Goal: Information Seeking & Learning: Find specific fact

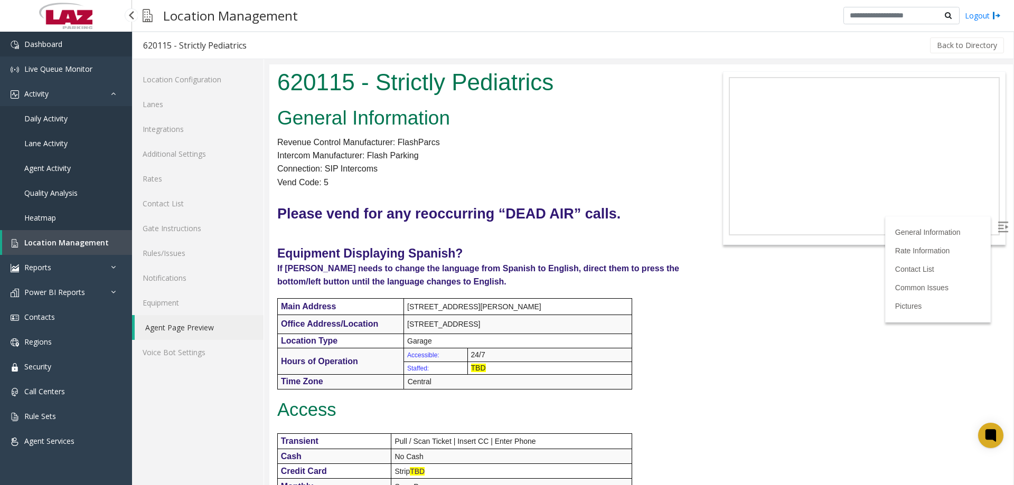
click at [60, 44] on span "Dashboard" at bounding box center [43, 44] width 38 height 10
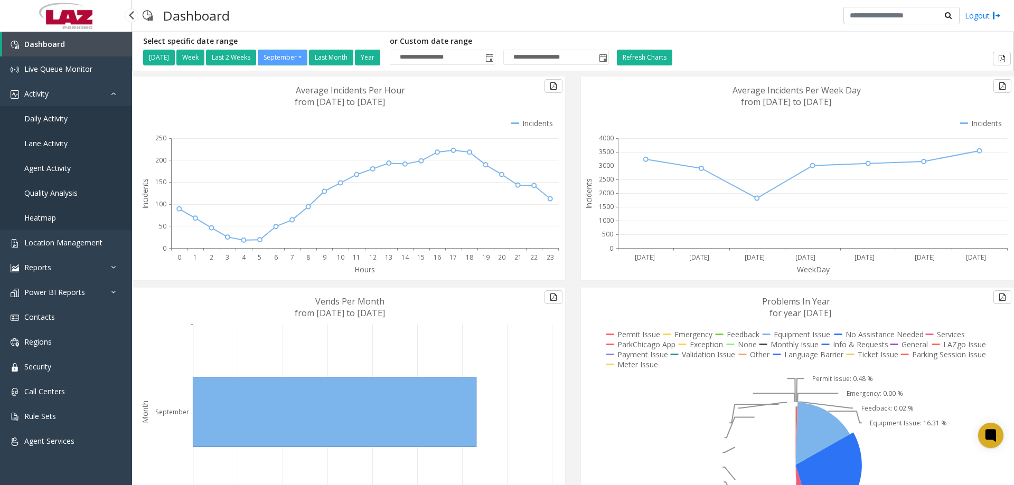
click at [64, 116] on span "Daily Activity" at bounding box center [45, 119] width 43 height 10
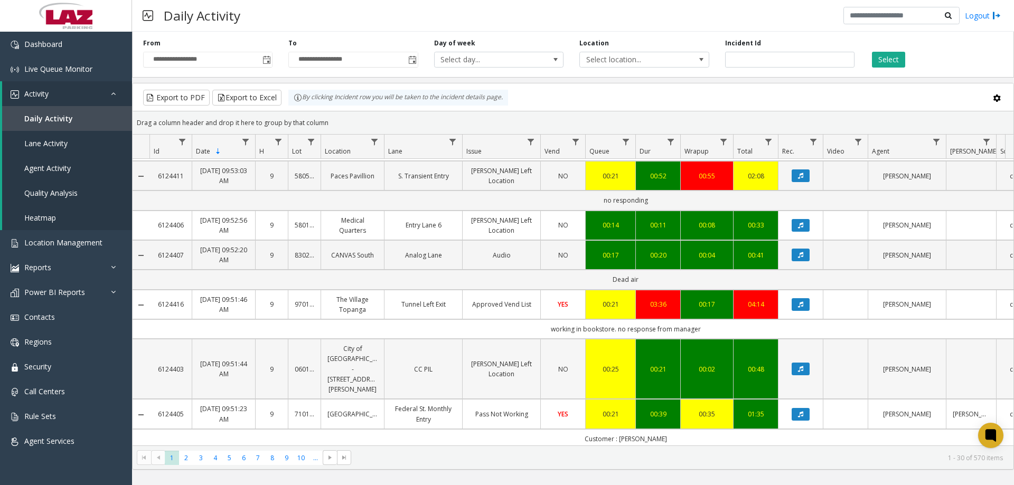
scroll to position [1165, 0]
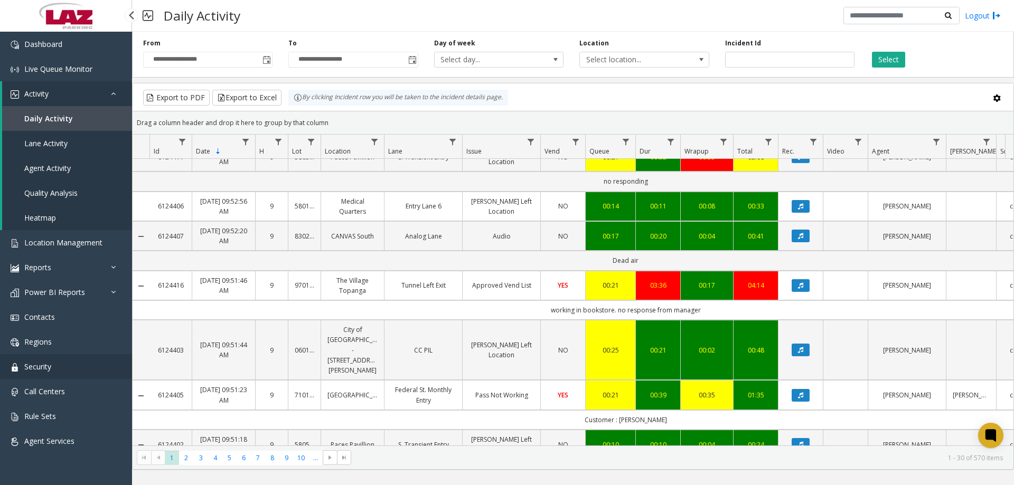
click at [73, 375] on link "Security" at bounding box center [66, 366] width 132 height 25
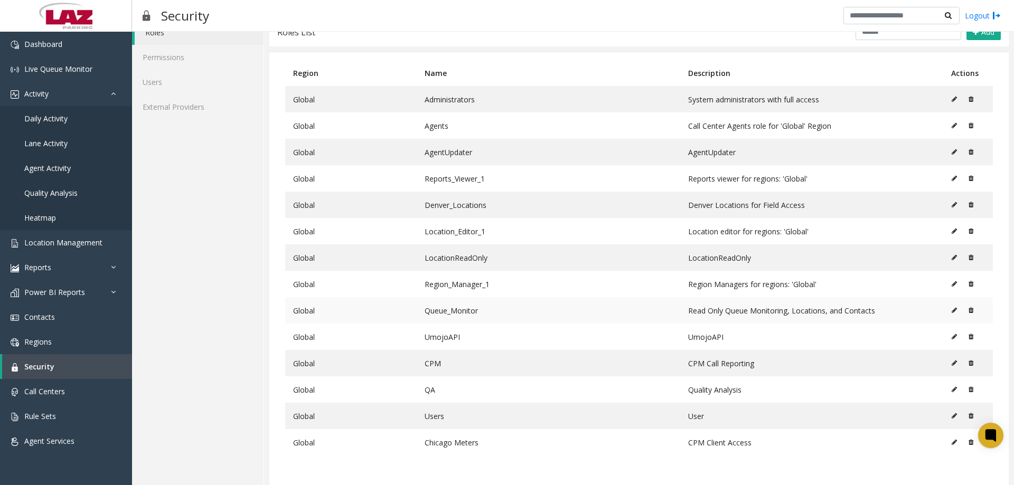
scroll to position [37, 0]
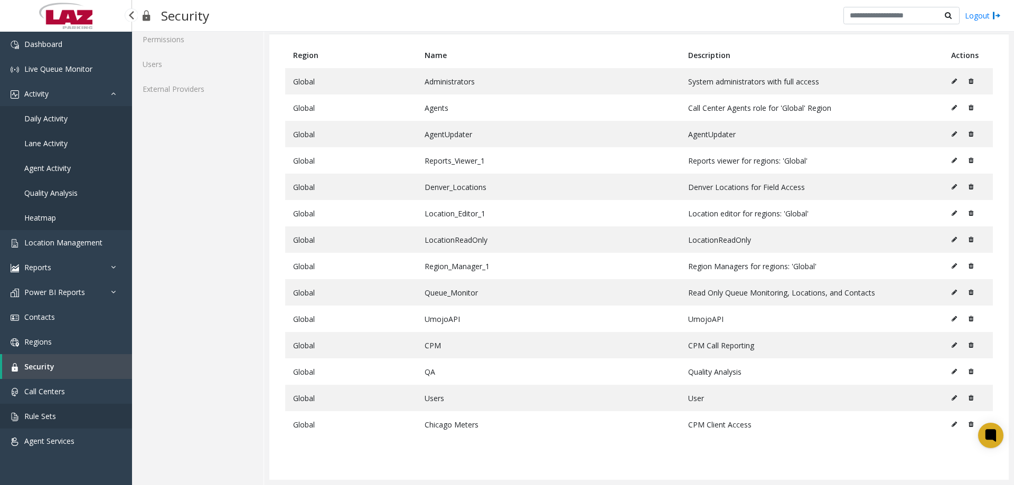
click at [69, 416] on link "Rule Sets" at bounding box center [66, 416] width 132 height 25
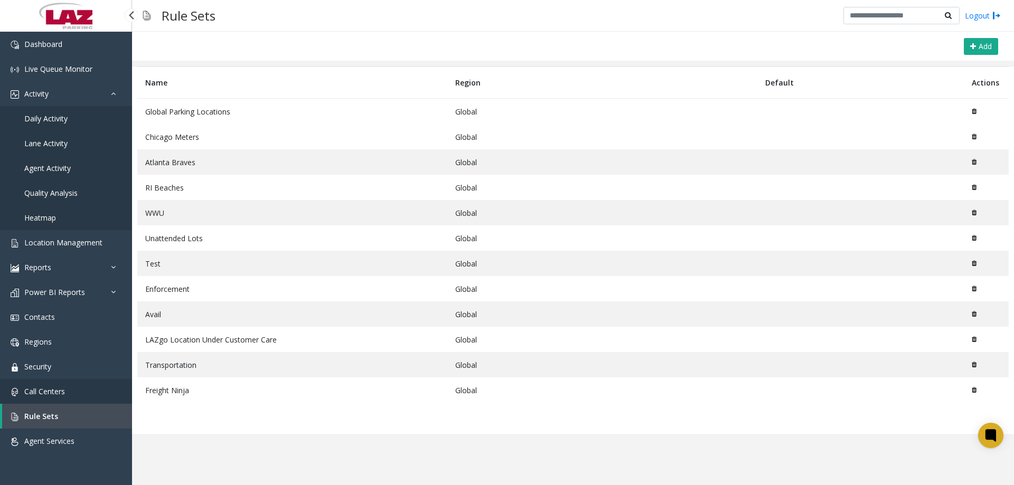
click at [59, 399] on link "Call Centers" at bounding box center [66, 391] width 132 height 25
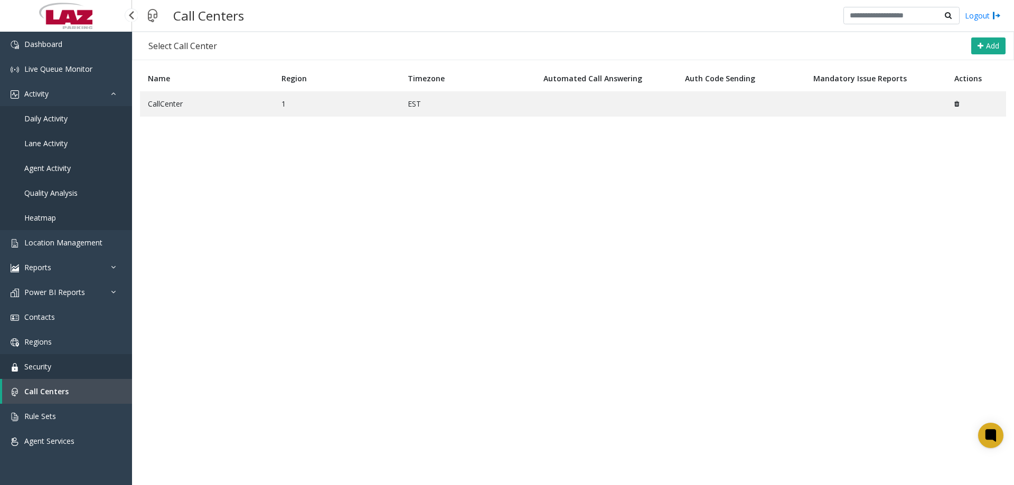
click at [70, 371] on link "Security" at bounding box center [66, 366] width 132 height 25
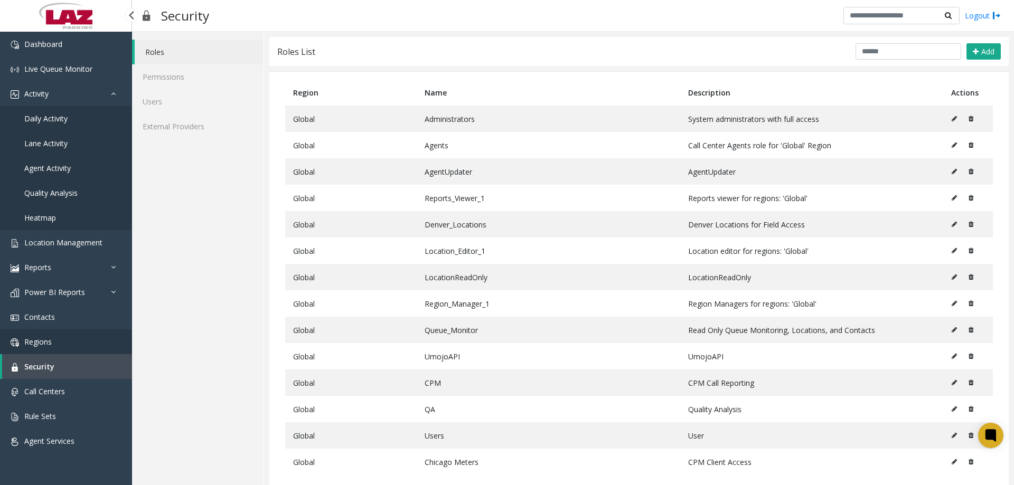
click at [51, 352] on link "Regions" at bounding box center [66, 341] width 132 height 25
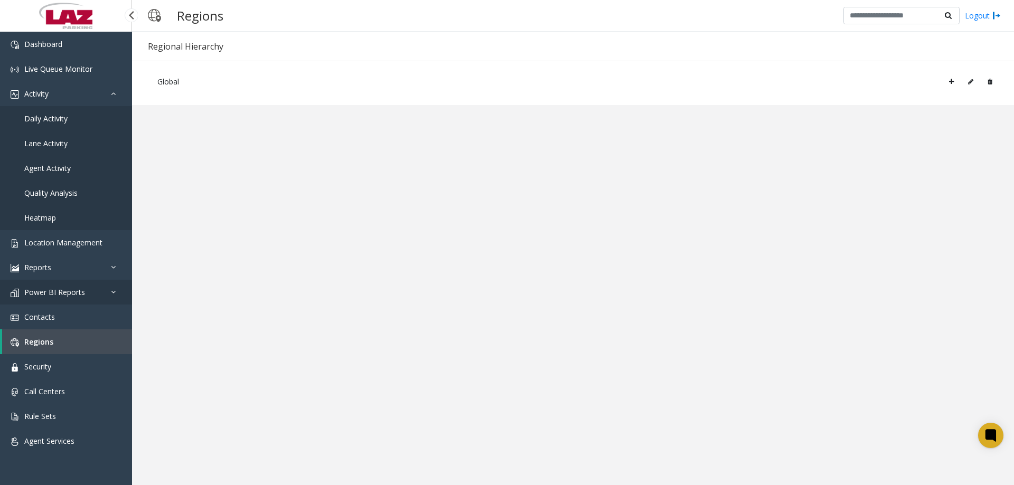
click at [47, 299] on link "Power BI Reports" at bounding box center [66, 292] width 132 height 25
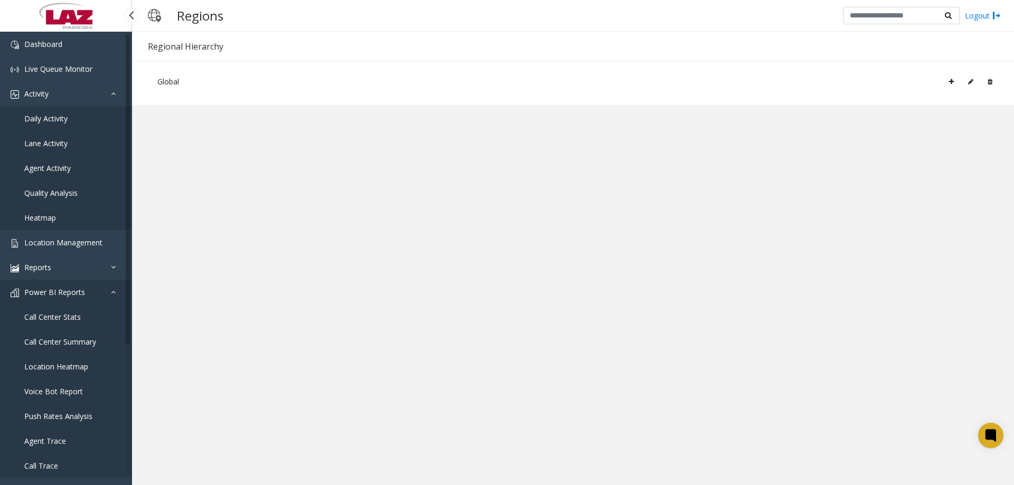
click at [64, 299] on link "Power BI Reports" at bounding box center [66, 292] width 132 height 25
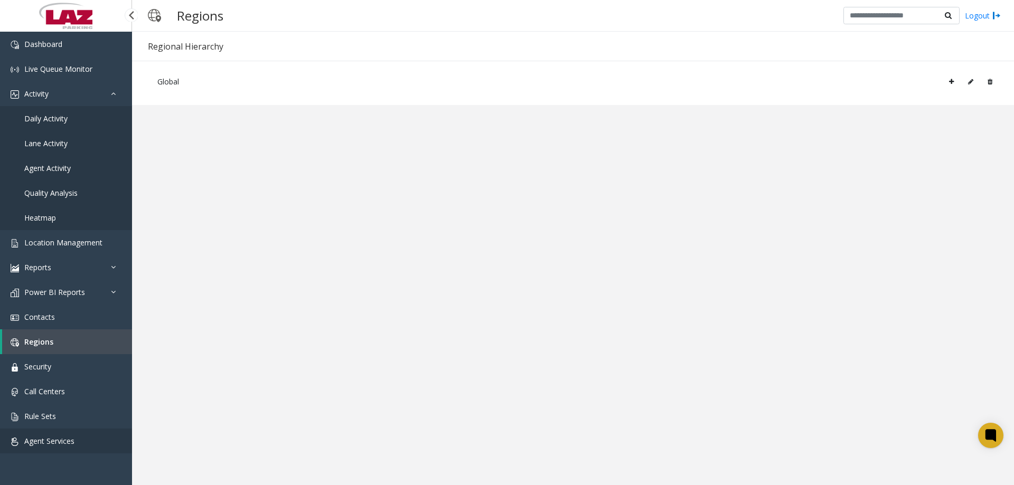
click at [78, 445] on link "Agent Services" at bounding box center [66, 441] width 132 height 25
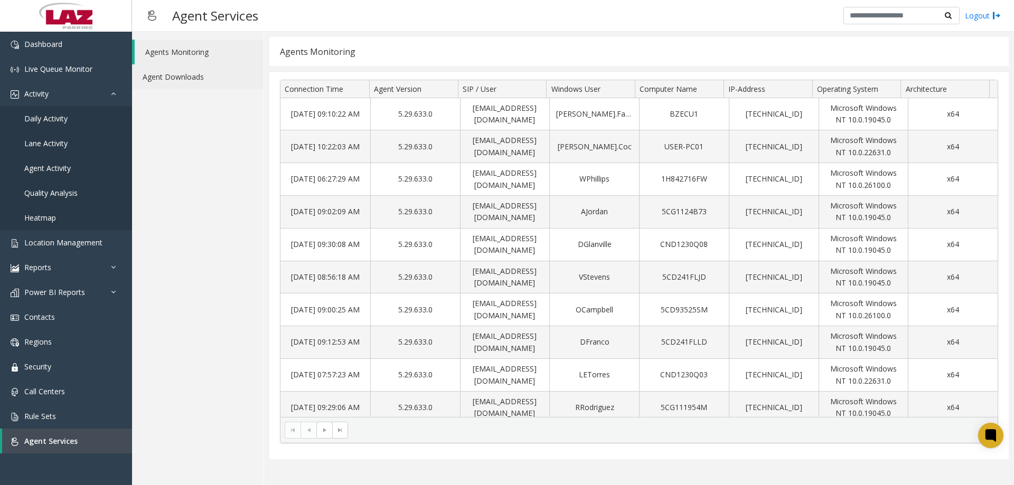
click at [207, 83] on link "Agent Downloads" at bounding box center [197, 76] width 131 height 25
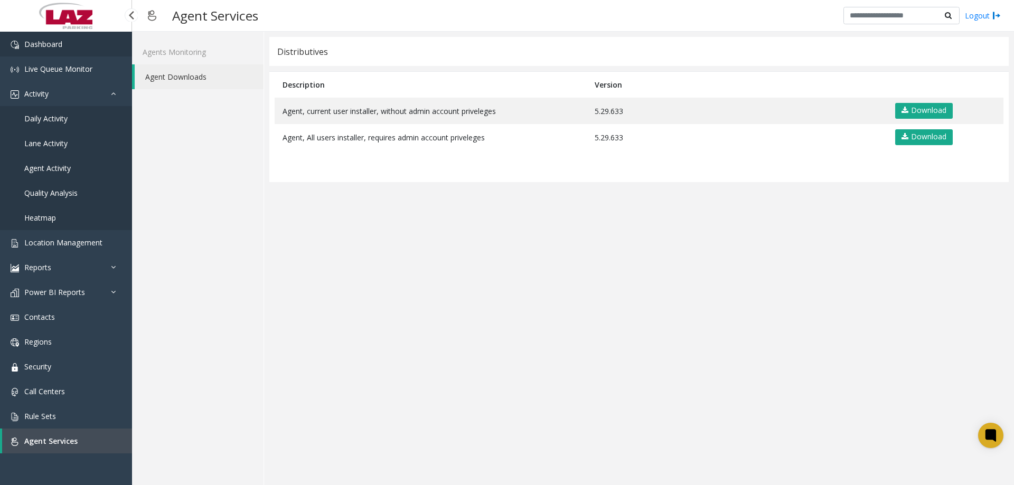
click at [36, 48] on span "Dashboard" at bounding box center [43, 44] width 38 height 10
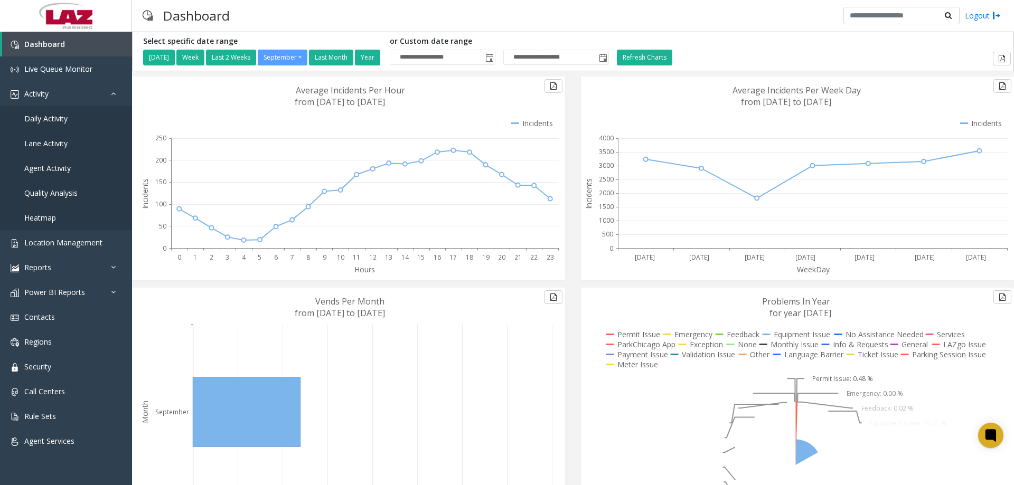
click at [305, 8] on div "Dashboard Logout" at bounding box center [573, 16] width 882 height 32
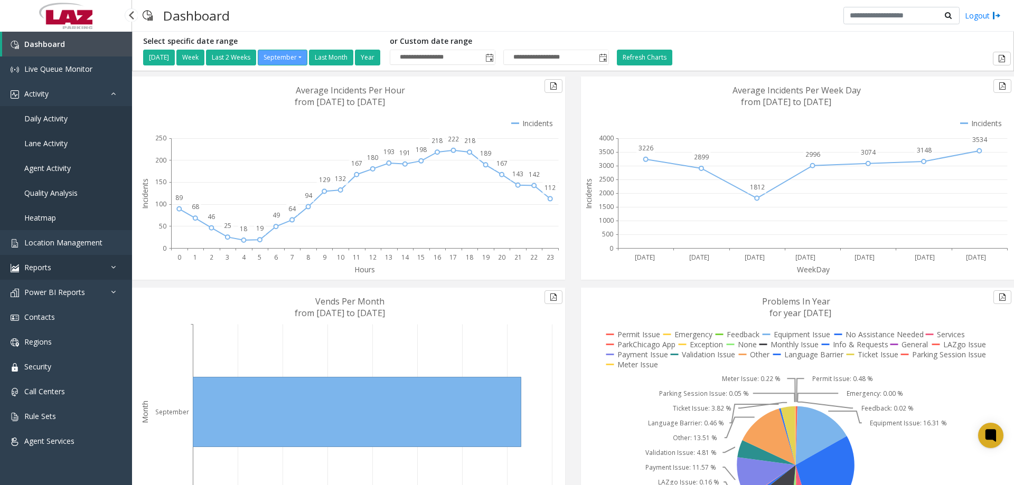
click at [96, 257] on link "Reports" at bounding box center [66, 267] width 132 height 25
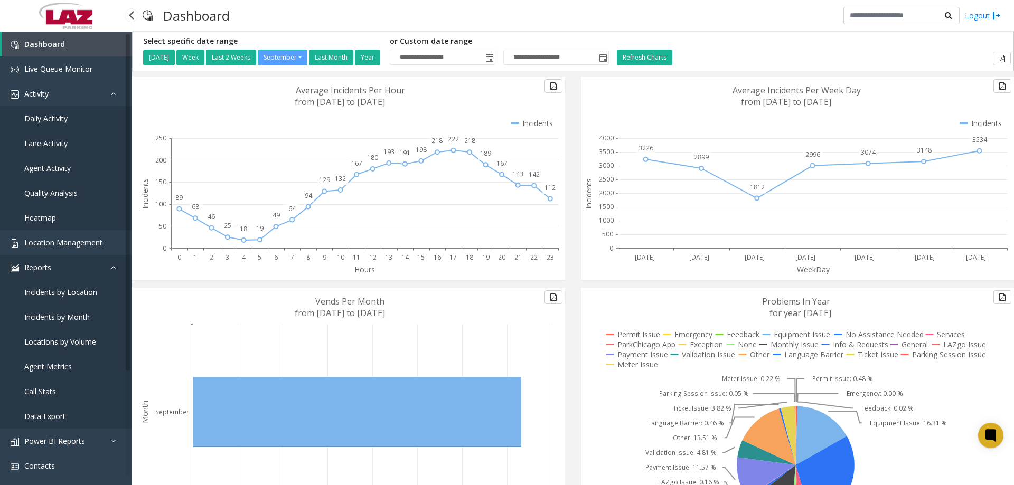
click at [100, 277] on link "Reports" at bounding box center [66, 267] width 132 height 25
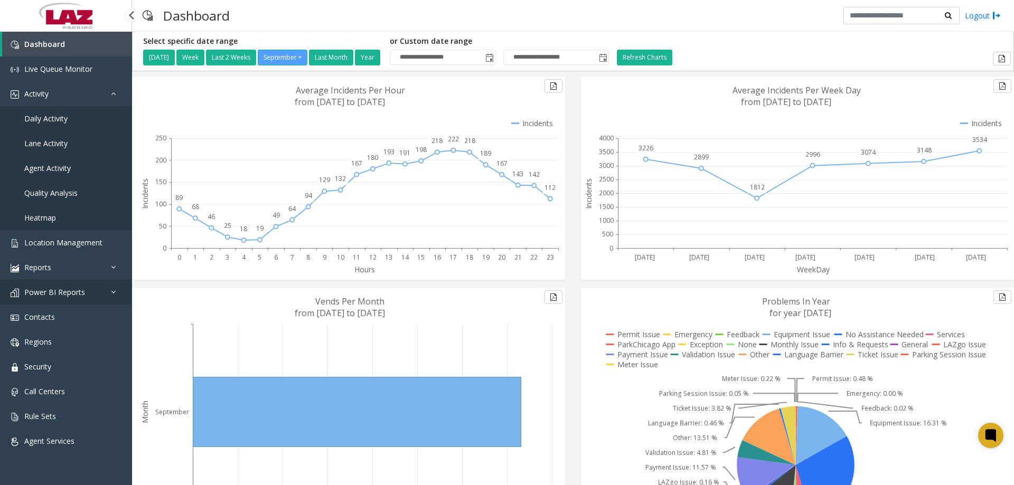
click at [109, 298] on link "Power BI Reports" at bounding box center [66, 292] width 132 height 25
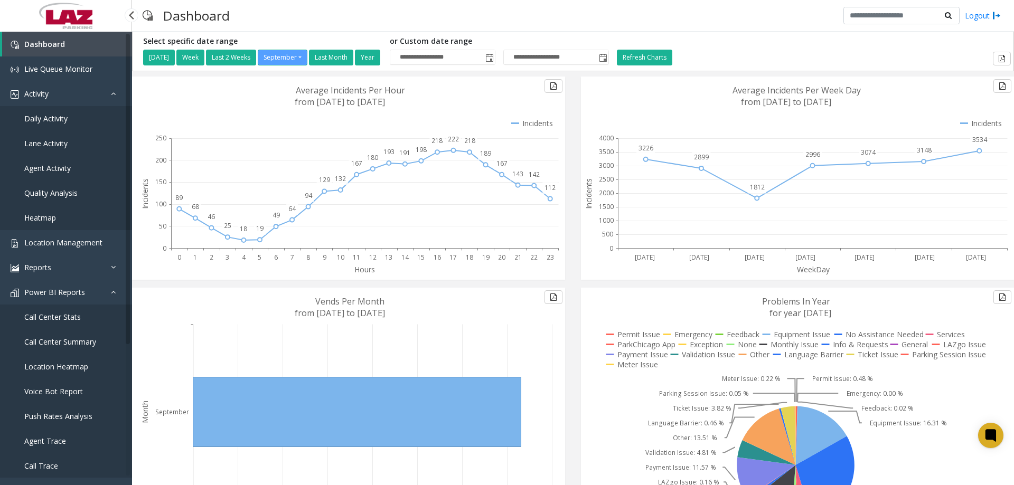
click at [58, 418] on span "Push Rates Analysis" at bounding box center [58, 416] width 68 height 10
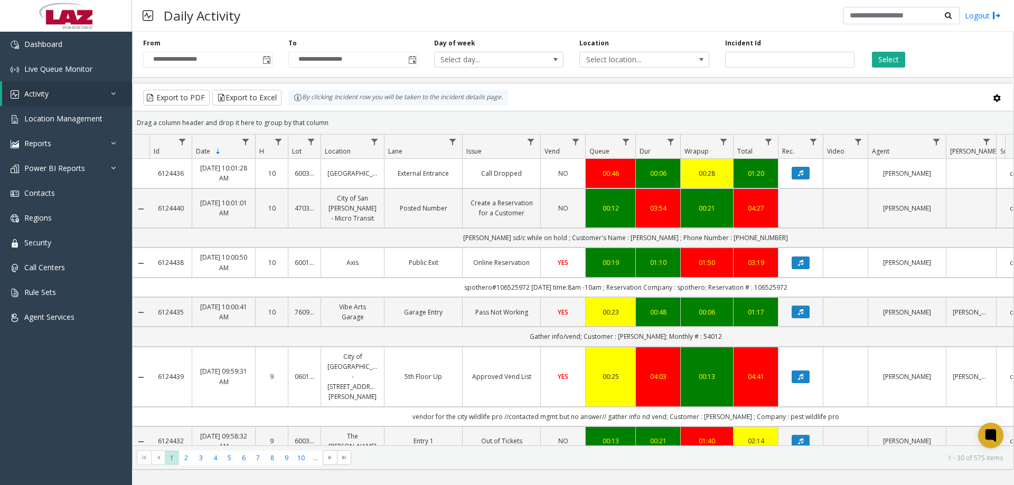
click at [361, 174] on link "Bronzeville" at bounding box center [352, 173] width 50 height 10
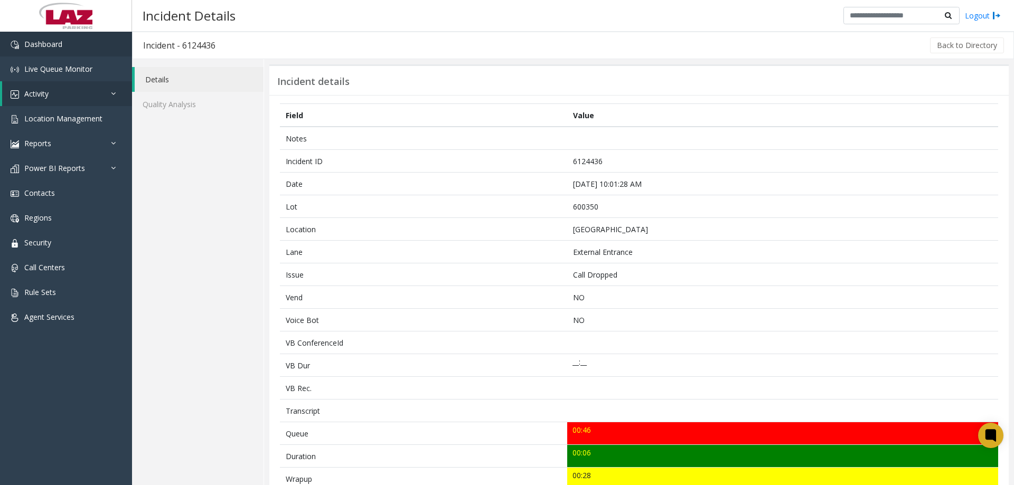
click at [39, 52] on app-root "Dashboard Live Queue Monitor Activity Daily Activity Lane Activity Agent Activi…" at bounding box center [507, 242] width 1014 height 485
click at [64, 96] on link "Activity" at bounding box center [67, 93] width 130 height 25
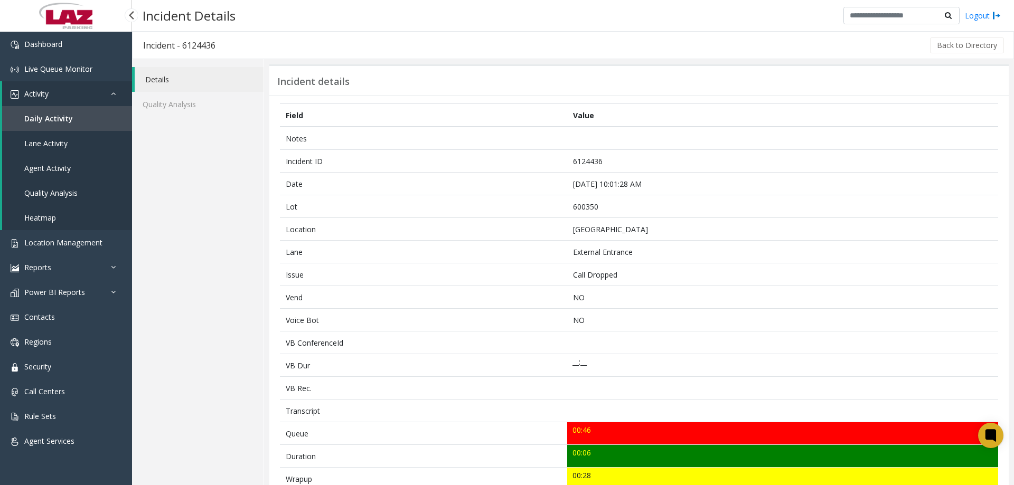
click at [62, 122] on span "Daily Activity" at bounding box center [48, 119] width 49 height 10
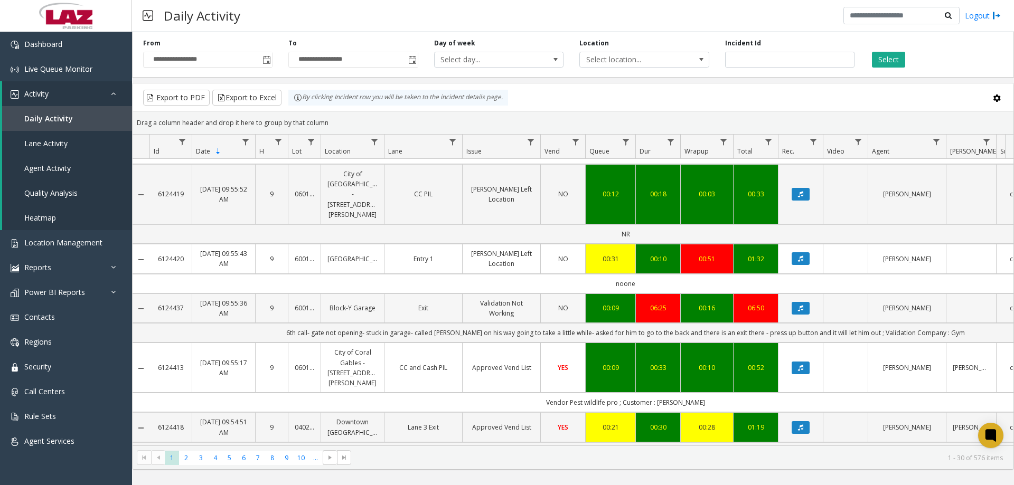
scroll to position [845, 0]
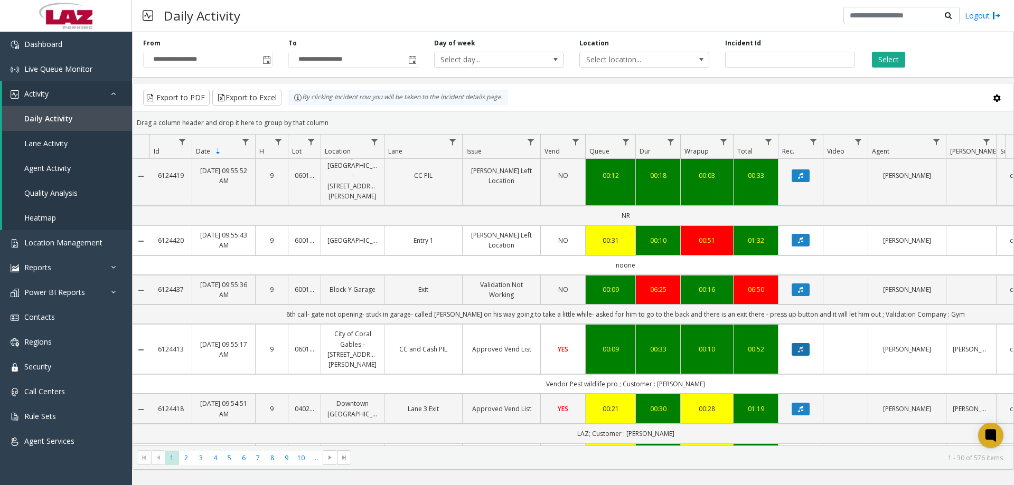
click at [801, 346] on icon "Data table" at bounding box center [800, 349] width 5 height 6
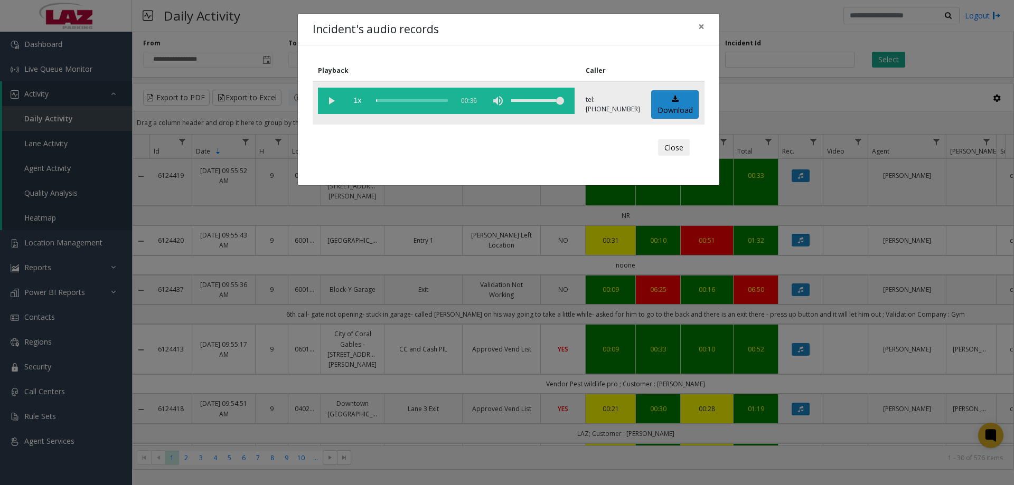
drag, startPoint x: 331, startPoint y: 105, endPoint x: 344, endPoint y: 106, distance: 12.7
click at [331, 106] on vg-play-pause at bounding box center [331, 101] width 26 height 26
drag, startPoint x: 545, startPoint y: 100, endPoint x: 535, endPoint y: 106, distance: 12.1
click at [535, 106] on div "volume level" at bounding box center [537, 101] width 53 height 26
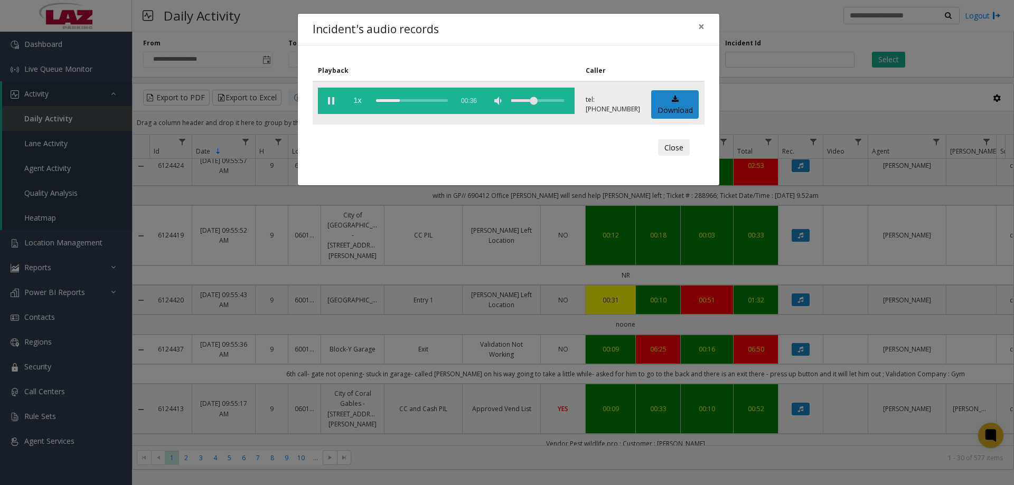
drag, startPoint x: 531, startPoint y: 98, endPoint x: 536, endPoint y: 104, distance: 8.2
click at [536, 104] on div "volume level" at bounding box center [537, 101] width 53 height 26
click at [542, 103] on div "volume level" at bounding box center [537, 101] width 53 height 26
click at [701, 23] on span "×" at bounding box center [701, 26] width 6 height 15
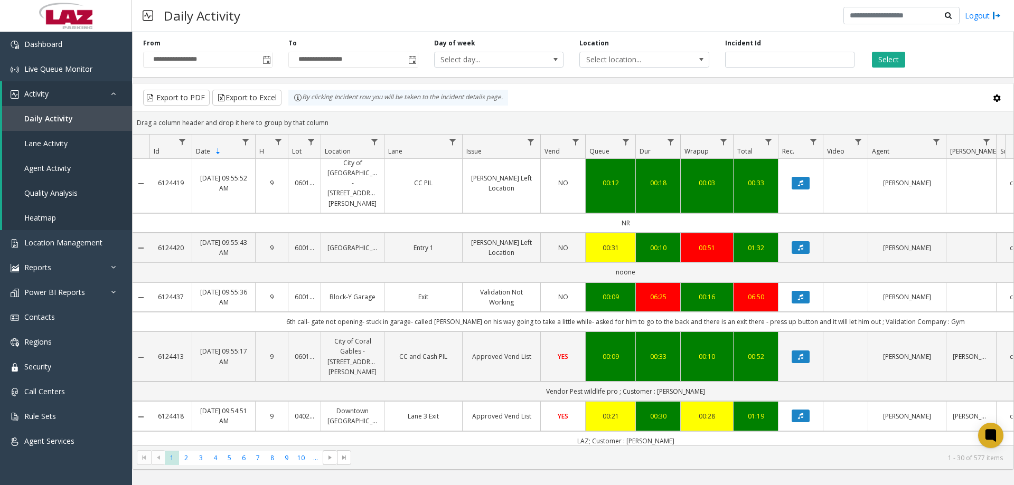
scroll to position [898, 0]
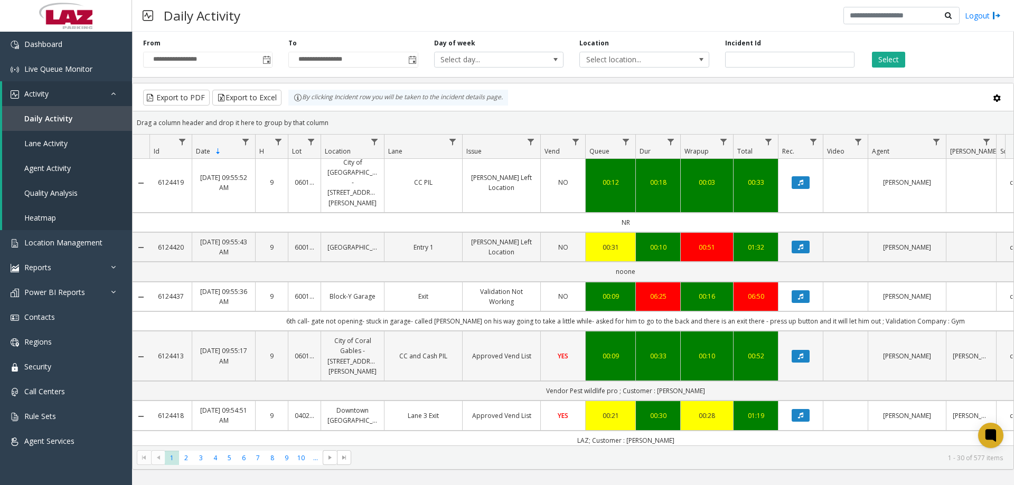
click at [356, 336] on link "City of Coral Gables - [STREET_ADDRESS][PERSON_NAME]" at bounding box center [352, 356] width 50 height 41
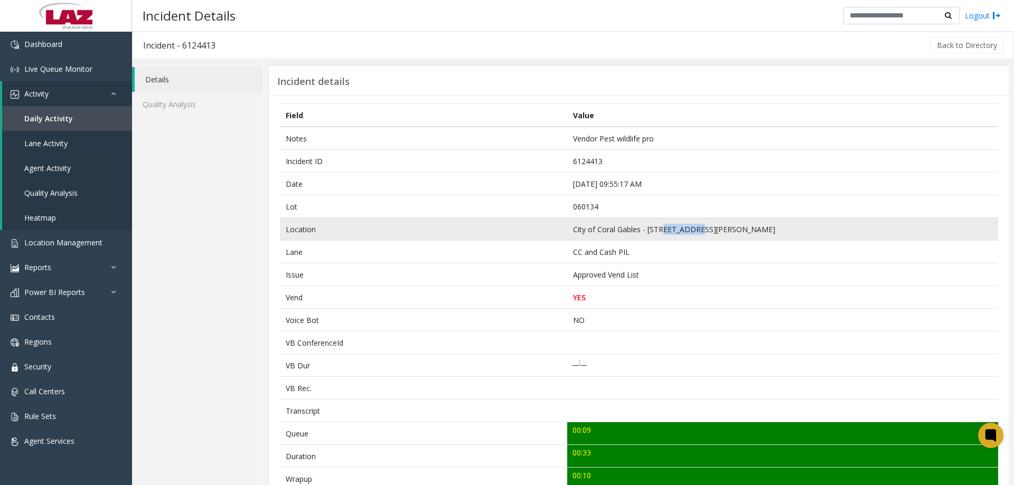
drag, startPoint x: 702, startPoint y: 228, endPoint x: 658, endPoint y: 231, distance: 43.5
click at [658, 231] on td "City of Coral Gables - [STREET_ADDRESS][PERSON_NAME]" at bounding box center [782, 229] width 431 height 23
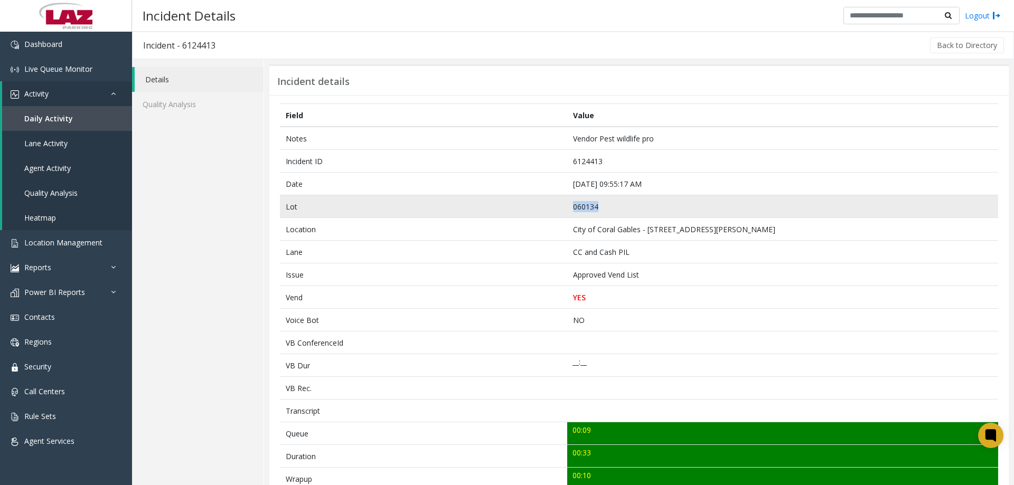
drag, startPoint x: 600, startPoint y: 215, endPoint x: 568, endPoint y: 212, distance: 32.8
click at [568, 212] on td "060134" at bounding box center [782, 206] width 431 height 23
copy td "060134"
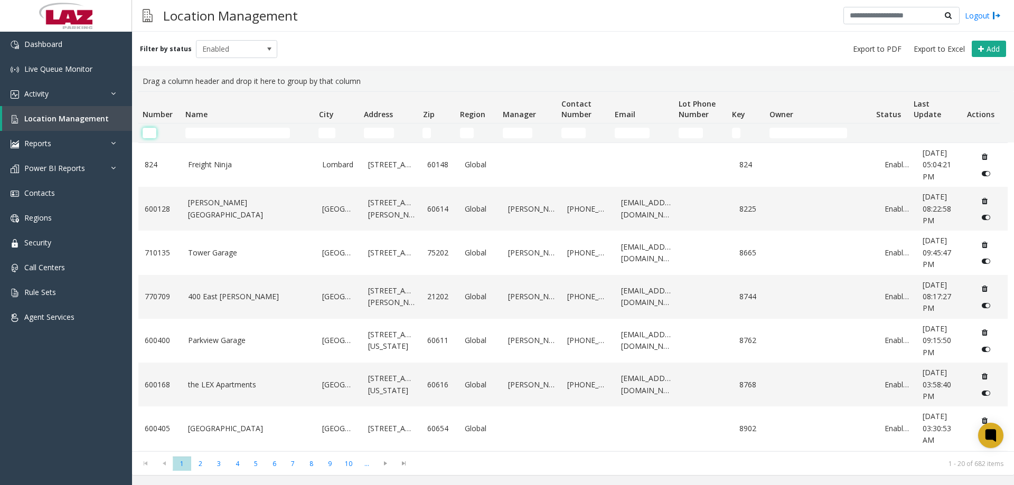
click at [150, 136] on input "Number Filter" at bounding box center [150, 133] width 14 height 11
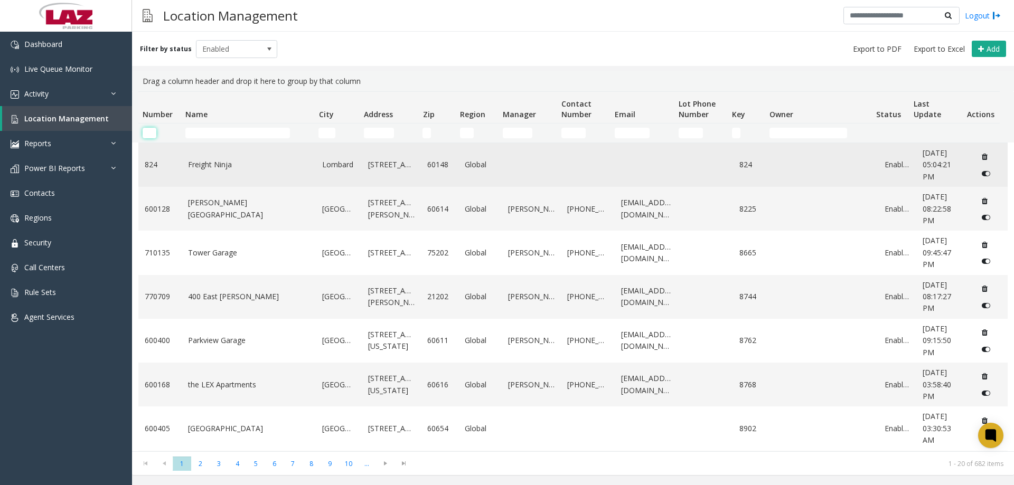
paste input "******"
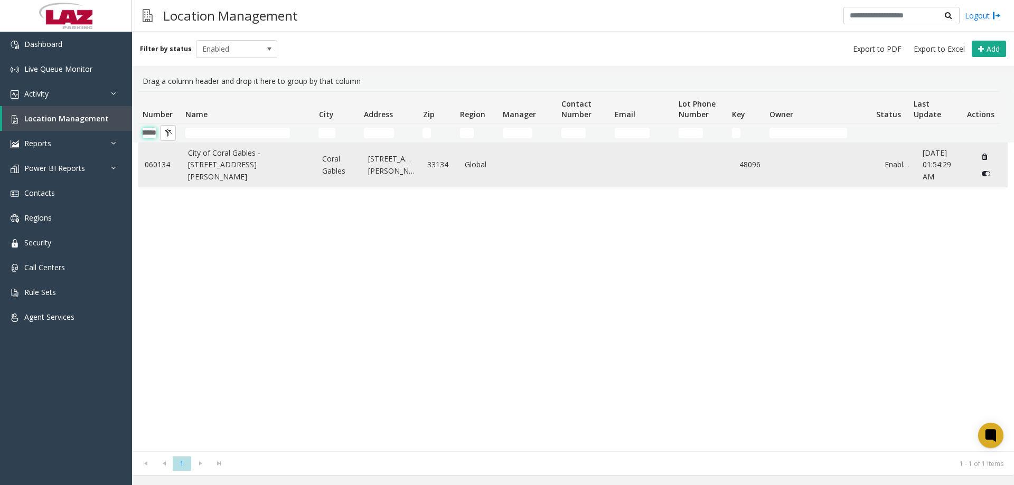
type input "******"
click at [210, 166] on link "City of Coral Gables - [STREET_ADDRESS][PERSON_NAME]" at bounding box center [249, 164] width 122 height 35
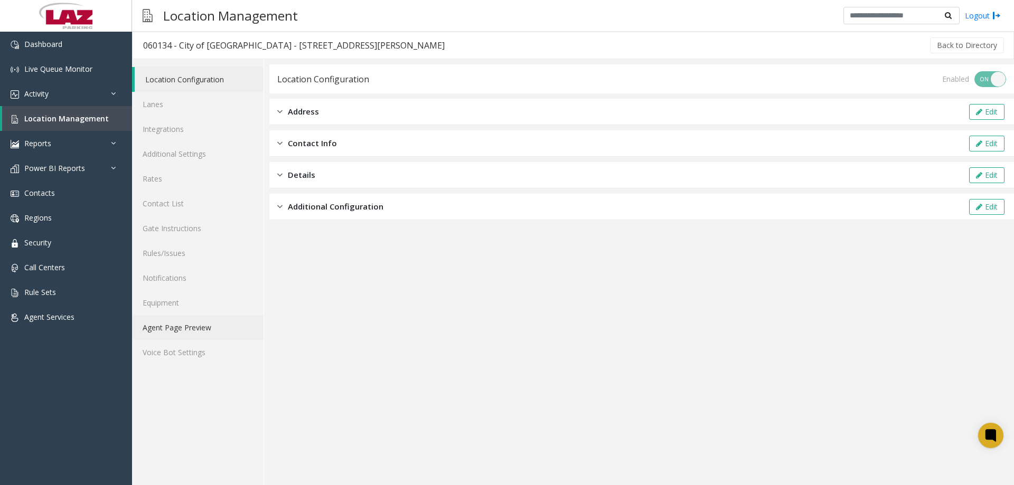
click at [219, 320] on link "Agent Page Preview" at bounding box center [197, 327] width 131 height 25
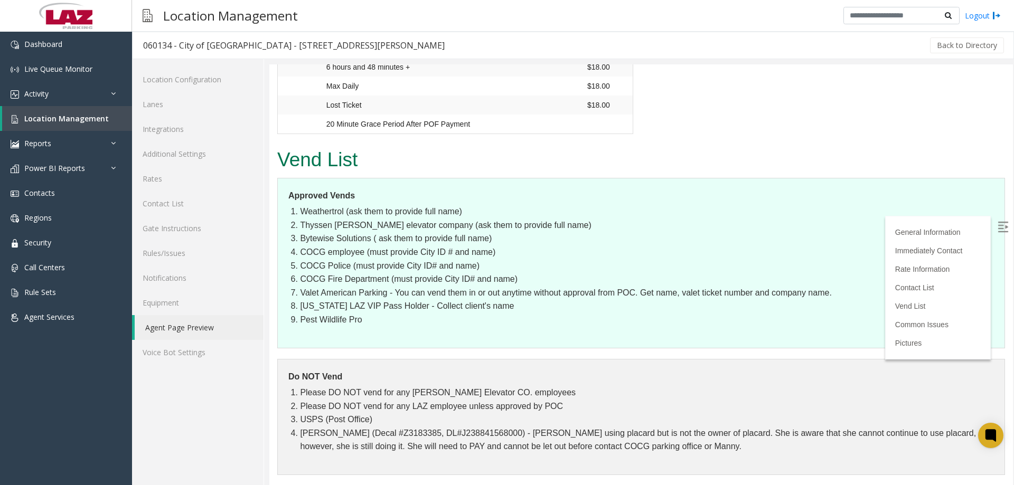
scroll to position [1531, 0]
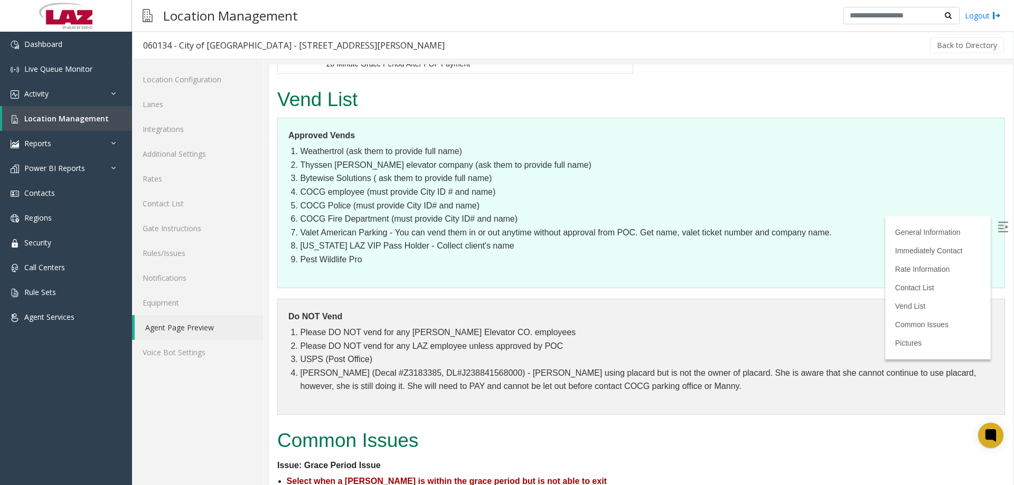
click at [997, 227] on img at bounding box center [1002, 227] width 11 height 11
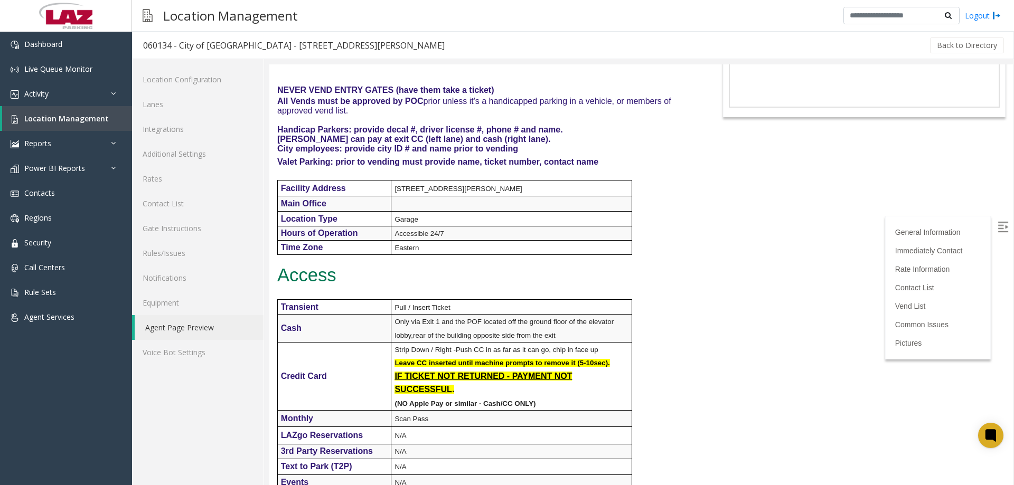
scroll to position [211, 0]
